Goal: Task Accomplishment & Management: Use online tool/utility

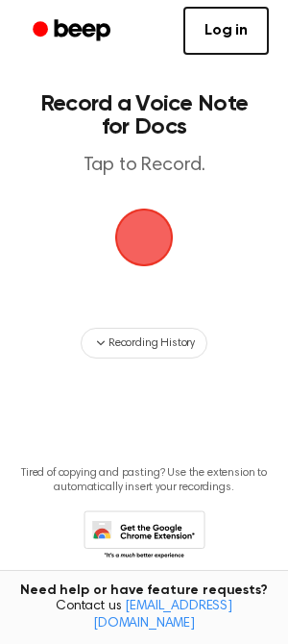
click at [133, 250] on span "button" at bounding box center [144, 238] width 62 height 62
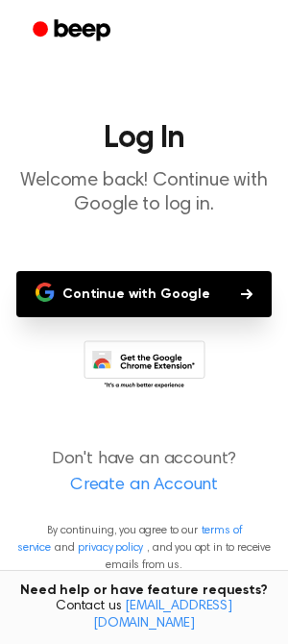
click at [150, 302] on button "Continue with Google" at bounding box center [144, 294] width 256 height 46
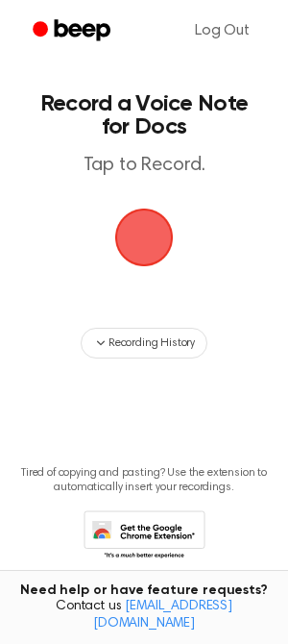
click at [136, 223] on span "button" at bounding box center [144, 237] width 69 height 69
